Goal: Task Accomplishment & Management: Manage account settings

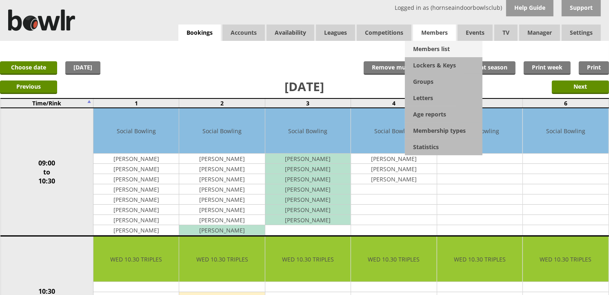
click at [446, 43] on link "Members list" at bounding box center [444, 49] width 78 height 16
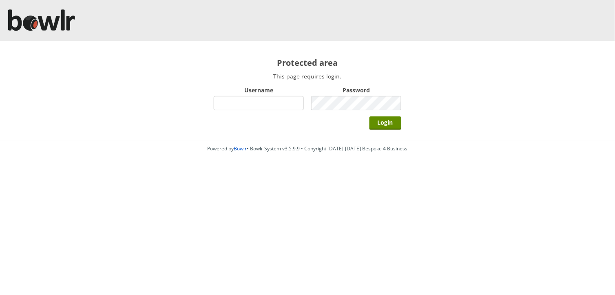
click at [284, 101] on input "Username" at bounding box center [259, 103] width 90 height 14
type input "hornseaindoorbowlsclub"
click at [370, 116] on input "Login" at bounding box center [386, 122] width 32 height 13
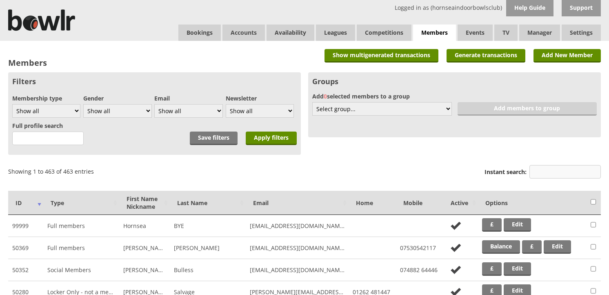
click at [539, 168] on input "Instant search:" at bounding box center [564, 171] width 71 height 13
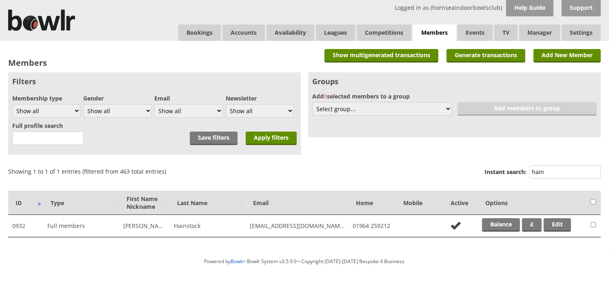
type input "hain"
click at [504, 215] on td "Balance £ Edit" at bounding box center [532, 226] width 109 height 22
click at [504, 218] on link "Balance" at bounding box center [501, 224] width 38 height 13
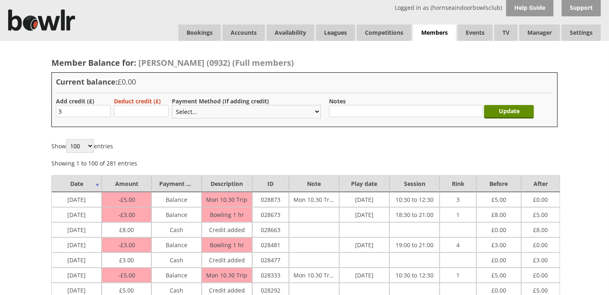
click at [194, 114] on select "Select... Cash Card Cheque Bank Transfer Other Member Card Gift Voucher Balance" at bounding box center [246, 111] width 149 height 13
select select "1"
click at [172, 105] on select "Select... Cash Card Cheque Bank Transfer Other Member Card Gift Voucher Balance" at bounding box center [246, 111] width 149 height 13
click at [490, 111] on input "Update" at bounding box center [509, 111] width 50 height 13
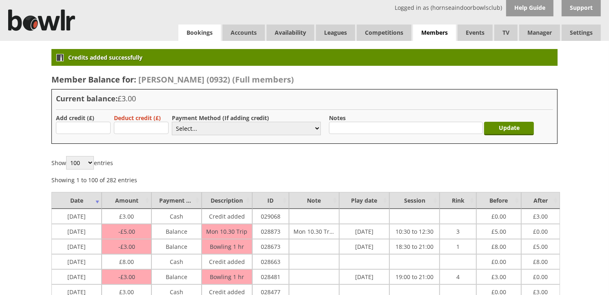
click at [202, 35] on link "Bookings" at bounding box center [199, 32] width 42 height 16
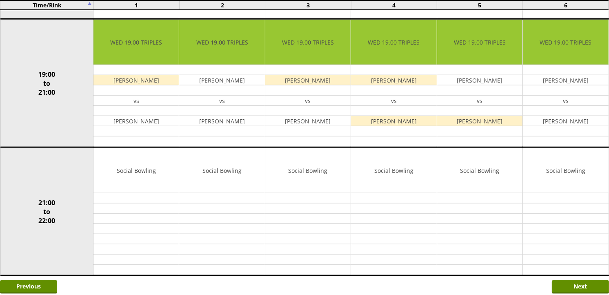
scroll to position [770, 0]
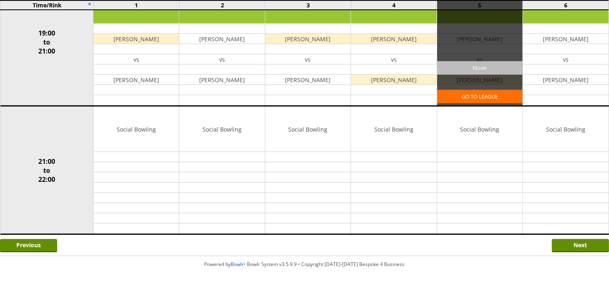
click at [464, 69] on input "Move" at bounding box center [479, 67] width 85 height 13
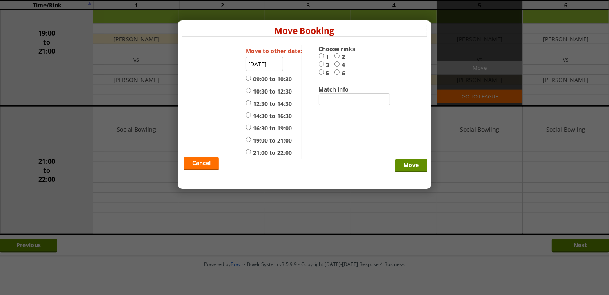
click at [325, 72] on label "5" at bounding box center [327, 73] width 16 height 8
click at [324, 72] on input "5" at bounding box center [321, 72] width 5 height 6
radio input "true"
click at [271, 151] on label "21:00 to 22:00" at bounding box center [269, 152] width 46 height 8
click at [251, 151] on input "21:00 to 22:00" at bounding box center [248, 151] width 5 height 6
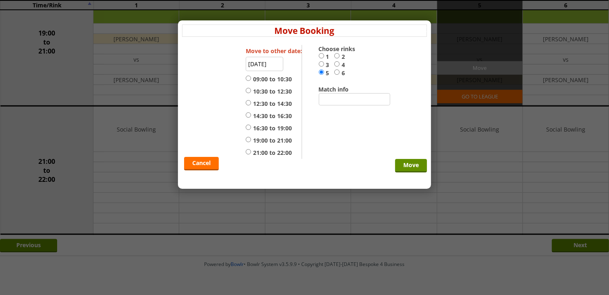
radio input "true"
click at [396, 163] on input "Move" at bounding box center [411, 165] width 32 height 13
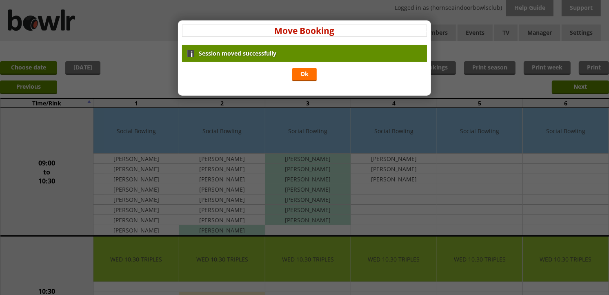
click at [312, 82] on div "Session moved successfully Ok" at bounding box center [304, 64] width 245 height 38
click at [311, 80] on link "Ok" at bounding box center [304, 74] width 24 height 13
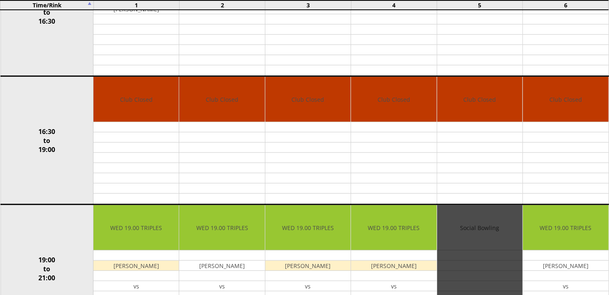
scroll to position [634, 0]
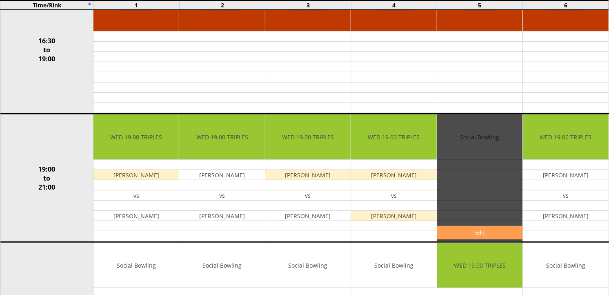
click at [471, 234] on link "Edit" at bounding box center [479, 232] width 85 height 13
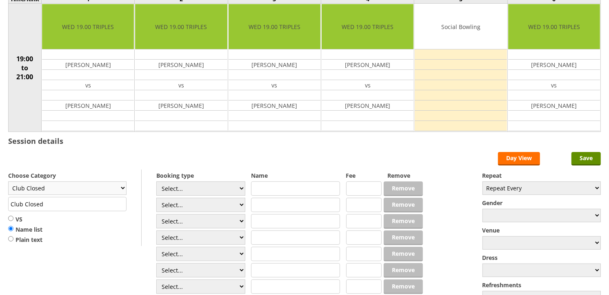
scroll to position [91, 0]
click at [103, 191] on select "Club Closed Singles League Triples League Pairs League Friendly Social Bowling …" at bounding box center [67, 187] width 118 height 13
select select "132"
click at [8, 182] on select "Club Closed Singles League Triples League Pairs League Friendly Social Bowling …" at bounding box center [67, 187] width 118 height 13
type input "Social Bowling"
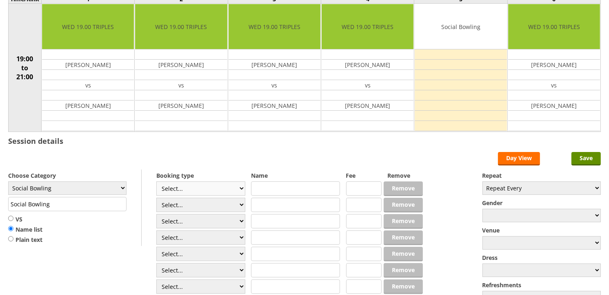
click at [186, 194] on select "Select... Club Competition (Member) Club Competition (Visitor) National (Member…" at bounding box center [200, 188] width 89 height 14
select select "1_54"
click at [156, 182] on select "Select... Club Competition (Member) Club Competition (Visitor) National (Member…" at bounding box center [200, 188] width 89 height 14
type input "3.0000"
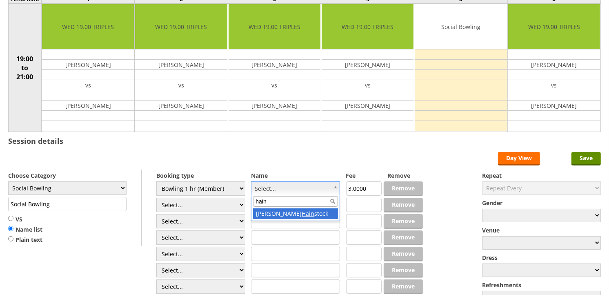
type input "hain"
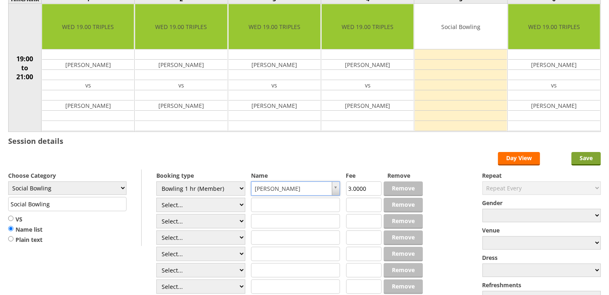
click at [586, 158] on input "Save" at bounding box center [585, 158] width 29 height 13
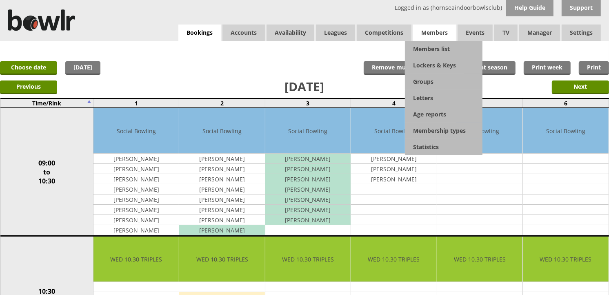
click at [437, 38] on span "Members" at bounding box center [434, 32] width 43 height 16
click at [438, 45] on link "Members list" at bounding box center [444, 49] width 78 height 16
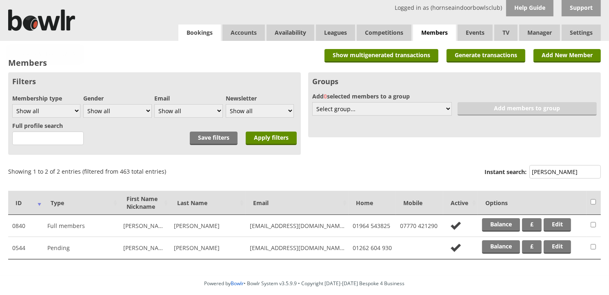
type input "[PERSON_NAME]"
click at [198, 35] on link "Bookings" at bounding box center [199, 32] width 42 height 16
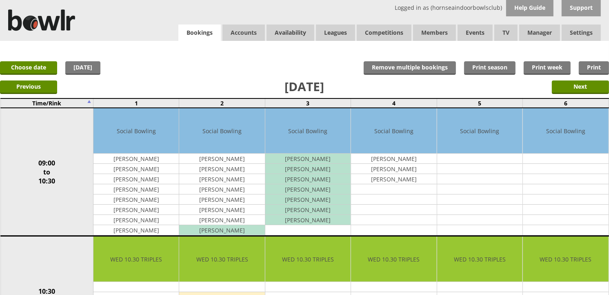
click at [185, 33] on link "Bookings" at bounding box center [199, 32] width 42 height 17
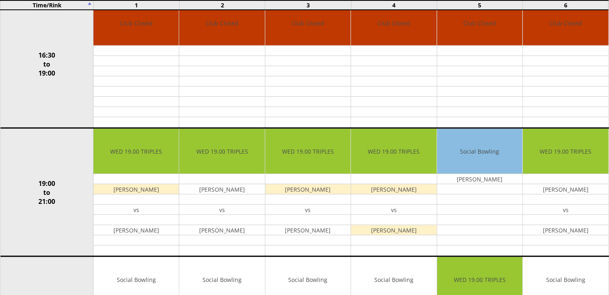
scroll to position [634, 0]
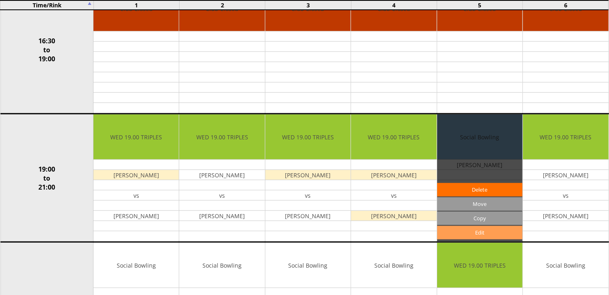
click at [481, 228] on link "Edit" at bounding box center [479, 232] width 85 height 13
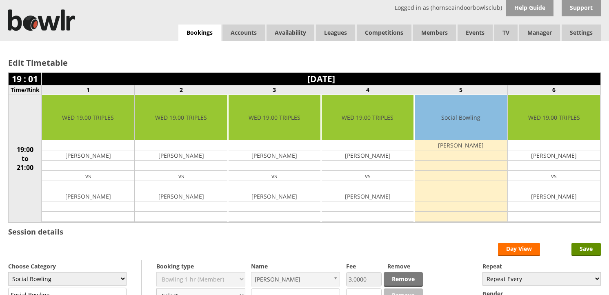
click at [192, 288] on select "Select... Club Competition (Member) Club Competition (Visitor) National (Member…" at bounding box center [200, 295] width 89 height 14
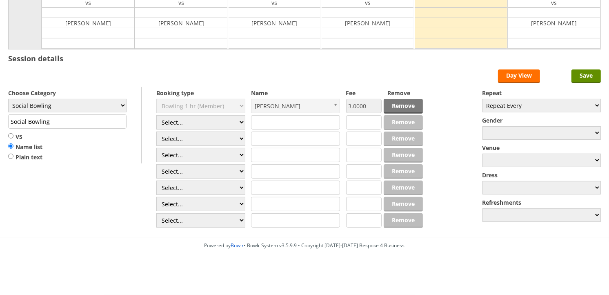
select select "1_54"
click at [156, 115] on select "Select... Club Competition (Member) Club Competition (Visitor) National (Member…" at bounding box center [200, 122] width 89 height 14
type input "3.0000"
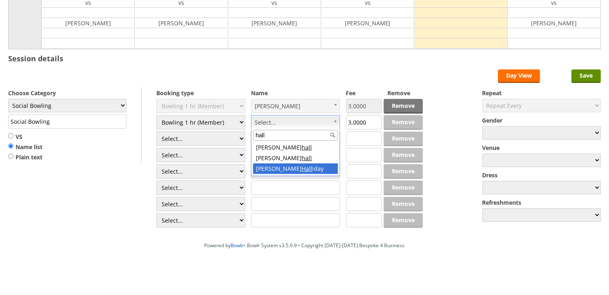
type input "hall"
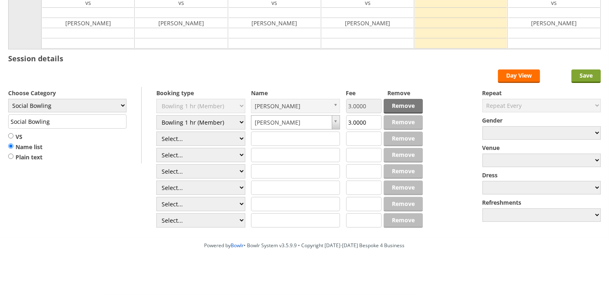
click at [587, 75] on input "Save" at bounding box center [585, 75] width 29 height 13
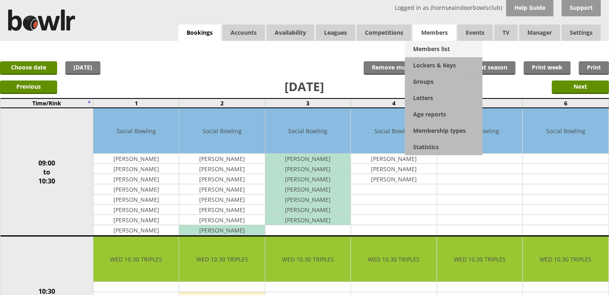
click at [425, 44] on link "Members list" at bounding box center [444, 49] width 78 height 16
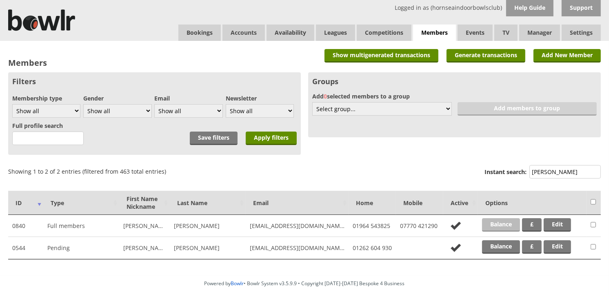
type input "[PERSON_NAME]"
click at [492, 225] on link "Balance" at bounding box center [501, 224] width 38 height 13
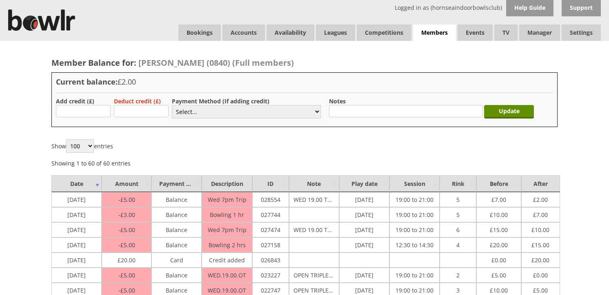
click at [89, 115] on input "text" at bounding box center [83, 111] width 55 height 12
type input "23"
click at [202, 113] on select "Select... Cash Card Cheque Bank Transfer Other Member Card Gift Voucher Balance" at bounding box center [246, 111] width 149 height 13
select select "2"
click at [172, 105] on select "Select... Cash Card Cheque Bank Transfer Other Member Card Gift Voucher Balance" at bounding box center [246, 111] width 149 height 13
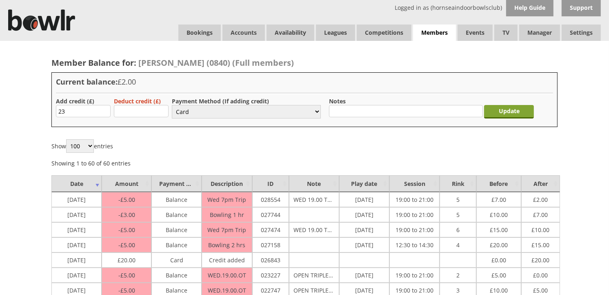
click at [499, 113] on input "Update" at bounding box center [509, 111] width 50 height 13
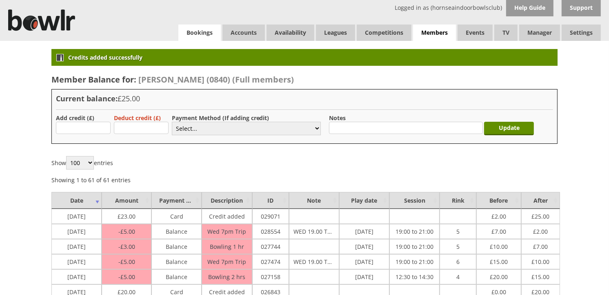
drag, startPoint x: 206, startPoint y: 31, endPoint x: 206, endPoint y: 35, distance: 4.1
click at [206, 31] on link "Bookings" at bounding box center [199, 32] width 42 height 16
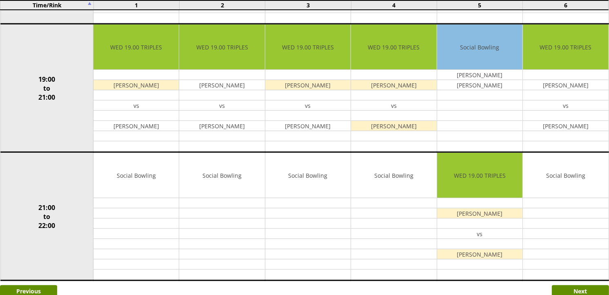
scroll to position [725, 0]
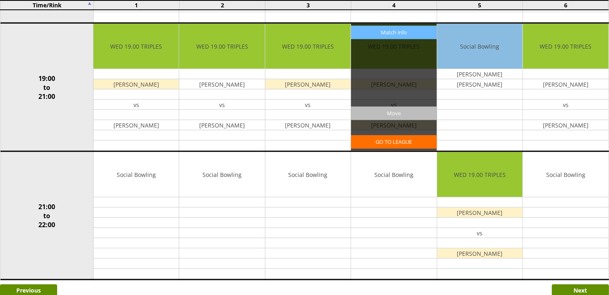
click at [396, 113] on input "Move" at bounding box center [393, 112] width 85 height 13
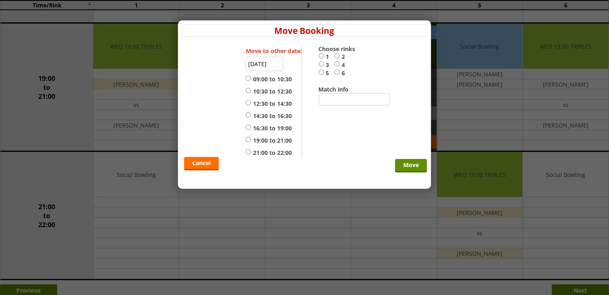
click at [340, 66] on label "4" at bounding box center [342, 65] width 16 height 8
click at [339, 66] on input "4" at bounding box center [336, 64] width 5 height 6
radio input "true"
click at [287, 151] on label "21:00 to 22:00" at bounding box center [269, 152] width 46 height 8
click at [251, 151] on input "21:00 to 22:00" at bounding box center [248, 151] width 5 height 6
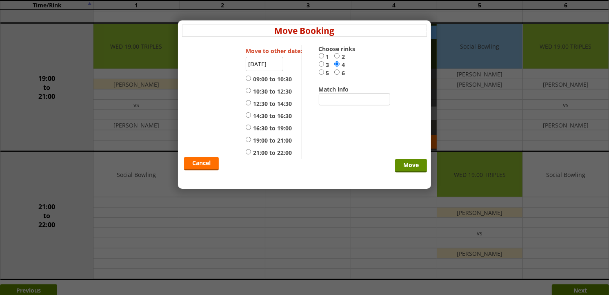
radio input "true"
click at [402, 165] on input "Move" at bounding box center [411, 165] width 32 height 13
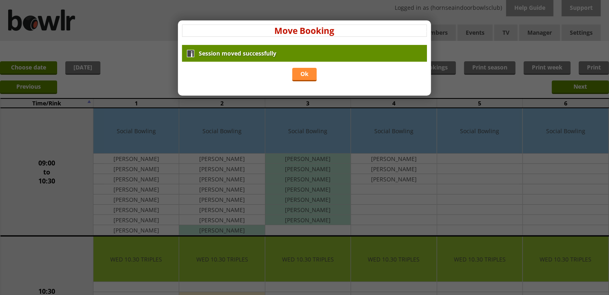
click at [315, 80] on link "Ok" at bounding box center [304, 74] width 24 height 13
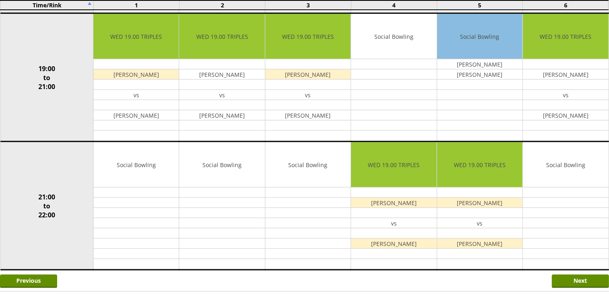
scroll to position [770, 0]
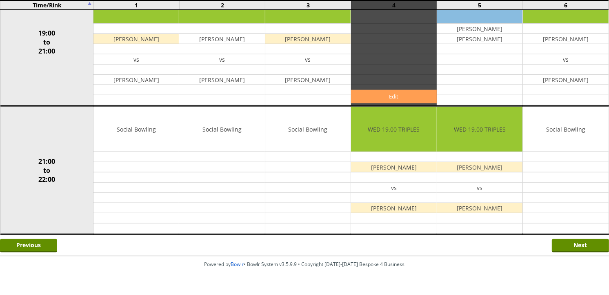
click at [405, 99] on link "Edit" at bounding box center [393, 96] width 85 height 13
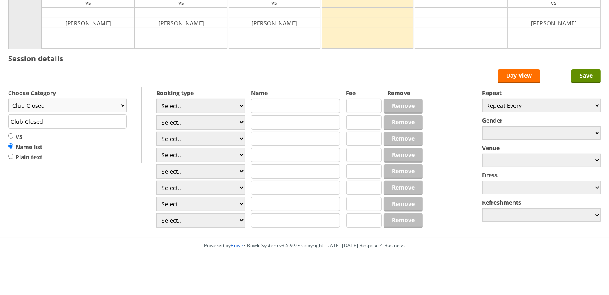
scroll to position [174, 0]
click at [120, 107] on select "Club Closed Singles League Triples League Pairs League Friendly Social Bowling …" at bounding box center [67, 105] width 118 height 13
select select "132"
click at [8, 99] on select "Club Closed Singles League Triples League Pairs League Friendly Social Bowling …" at bounding box center [67, 105] width 118 height 13
type input "Social Bowling"
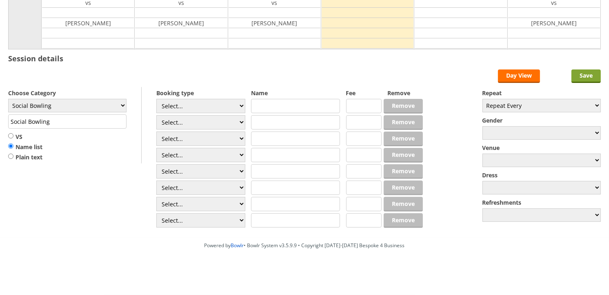
click at [587, 73] on input "Save" at bounding box center [585, 75] width 29 height 13
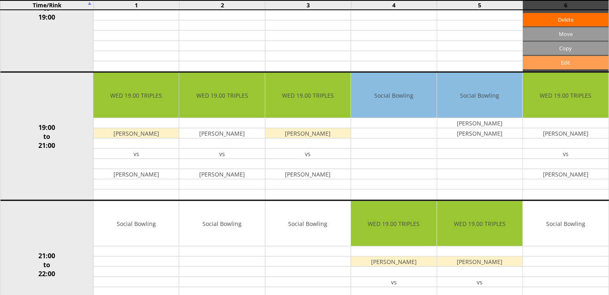
scroll to position [680, 0]
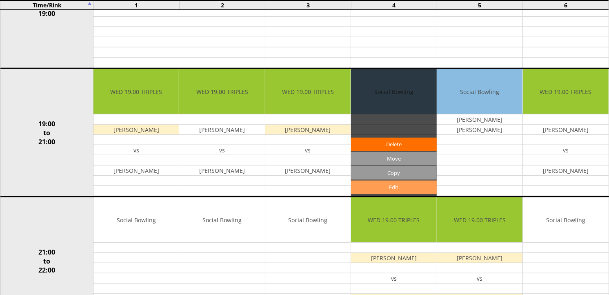
click at [410, 184] on link "Edit" at bounding box center [393, 186] width 85 height 13
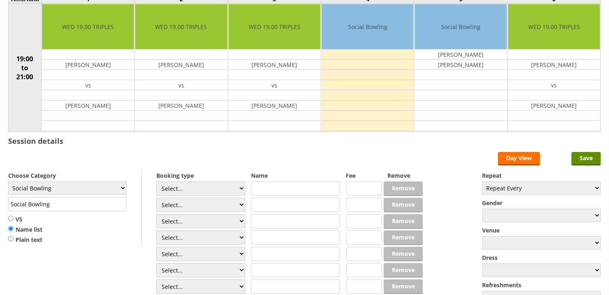
scroll to position [91, 0]
click at [213, 183] on select "Select... Club Competition (Member) Club Competition (Visitor) National (Member…" at bounding box center [200, 188] width 89 height 14
select select "1_54"
click at [156, 182] on select "Select... Club Competition (Member) Club Competition (Visitor) National (Member…" at bounding box center [200, 188] width 89 height 14
type input "3.0000"
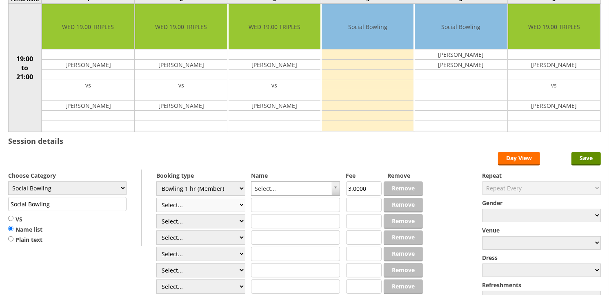
click at [202, 199] on select "Select... Club Competition (Member) Club Competition (Visitor) National (Member…" at bounding box center [200, 204] width 89 height 14
select select "1_54"
click at [156, 198] on select "Select... Club Competition (Member) Club Competition (Visitor) National (Member…" at bounding box center [200, 204] width 89 height 14
type input "3.0000"
click at [199, 217] on select "Select... Club Competition (Member) Club Competition (Visitor) National (Member…" at bounding box center [200, 221] width 89 height 14
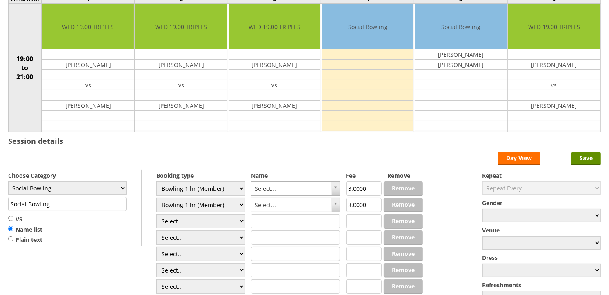
select select "1_54"
click at [156, 214] on select "Select... Club Competition (Member) Club Competition (Visitor) National (Member…" at bounding box center [200, 221] width 89 height 14
type input "3.0000"
click at [188, 237] on select "Select... Club Competition (Member) Club Competition (Visitor) National (Member…" at bounding box center [200, 237] width 89 height 14
select select "1_54"
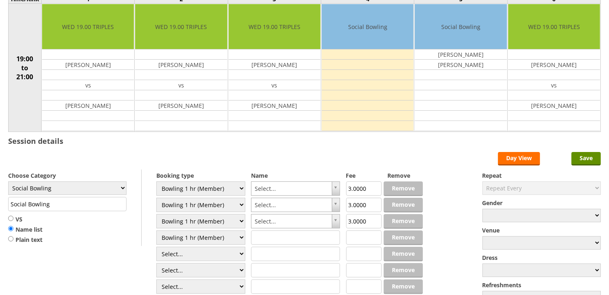
click at [156, 230] on select "Select... Club Competition (Member) Club Competition (Visitor) National (Member…" at bounding box center [200, 237] width 89 height 14
type input "3.0000"
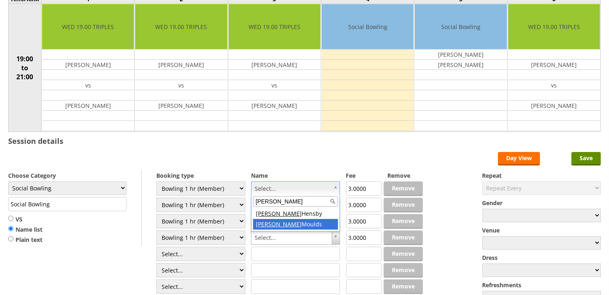
type input "jim"
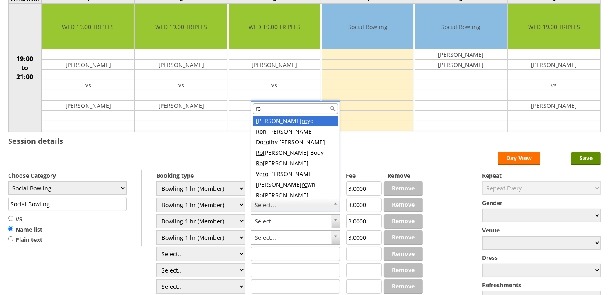
type input "ron"
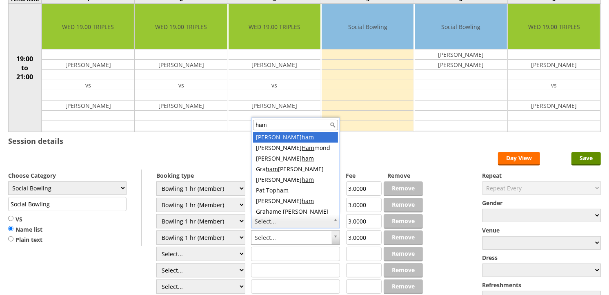
type input "hamm"
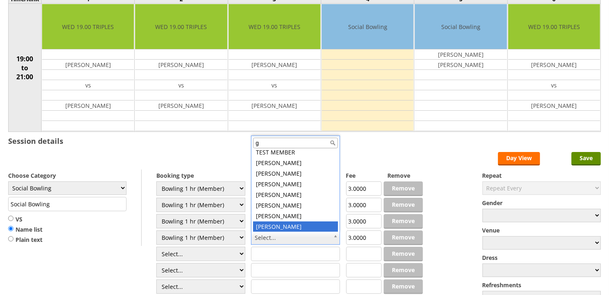
scroll to position [0, 0]
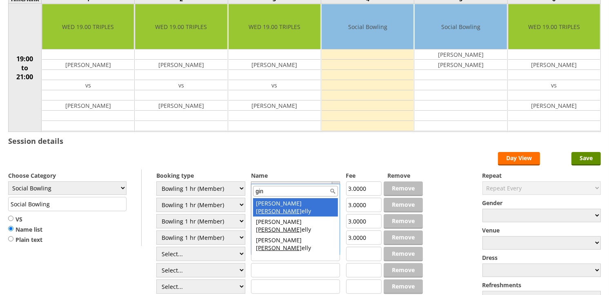
type input "ginn"
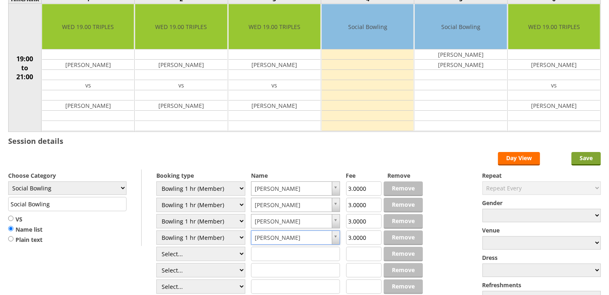
click at [576, 155] on input "Save" at bounding box center [585, 158] width 29 height 13
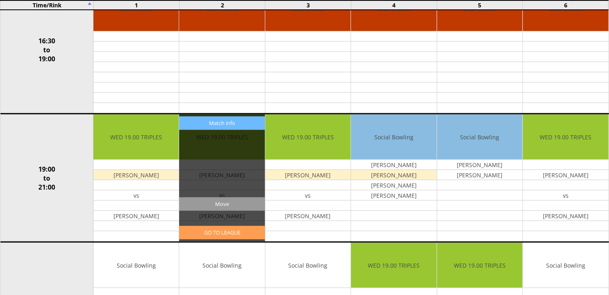
scroll to position [770, 0]
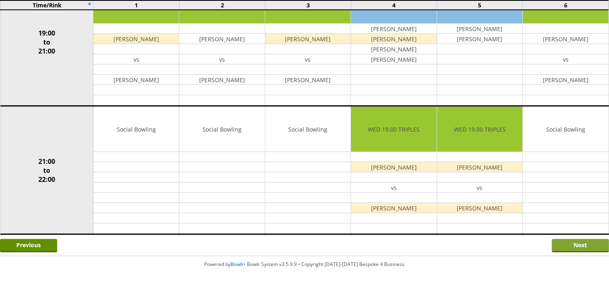
click at [563, 242] on input "Next" at bounding box center [580, 245] width 57 height 13
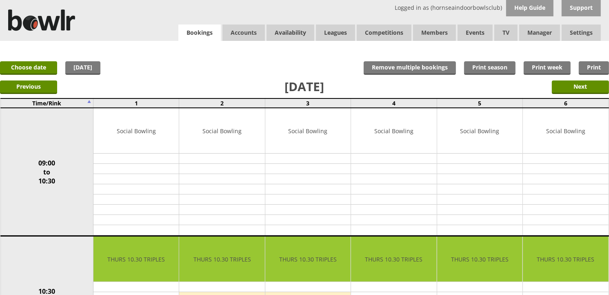
click at [211, 29] on link "Bookings" at bounding box center [199, 32] width 42 height 17
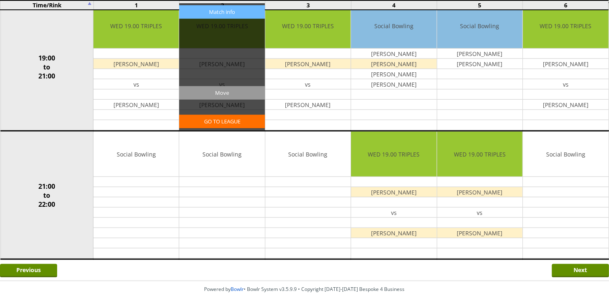
scroll to position [789, 0]
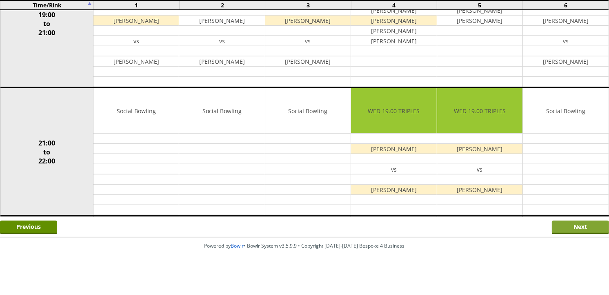
click at [569, 221] on input "Next" at bounding box center [580, 226] width 57 height 13
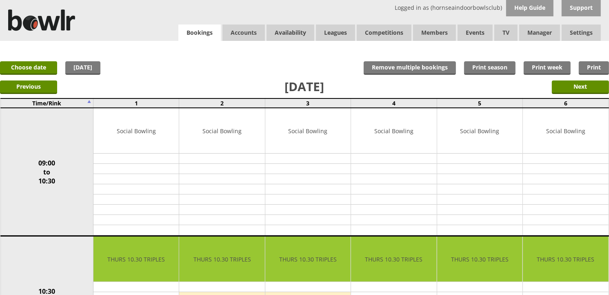
click at [196, 29] on link "Bookings" at bounding box center [199, 32] width 42 height 17
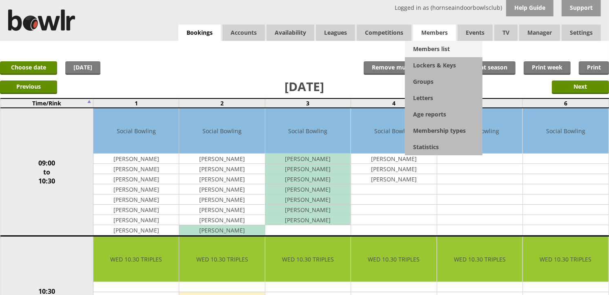
click at [441, 48] on link "Members list" at bounding box center [444, 49] width 78 height 16
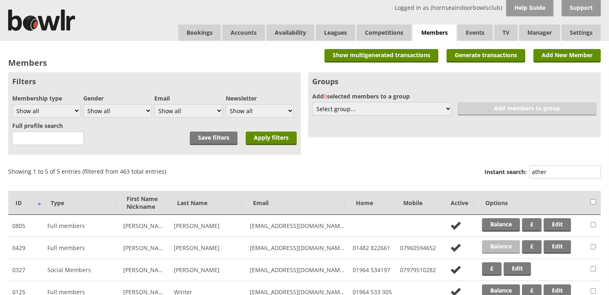
type input "ather"
click at [491, 241] on link "Balance" at bounding box center [501, 246] width 38 height 13
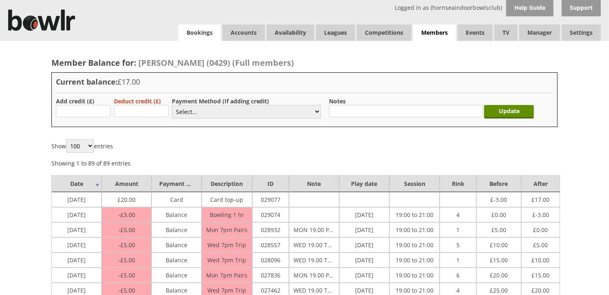
click at [205, 36] on link "Bookings" at bounding box center [199, 32] width 42 height 16
